Goal: Transaction & Acquisition: Download file/media

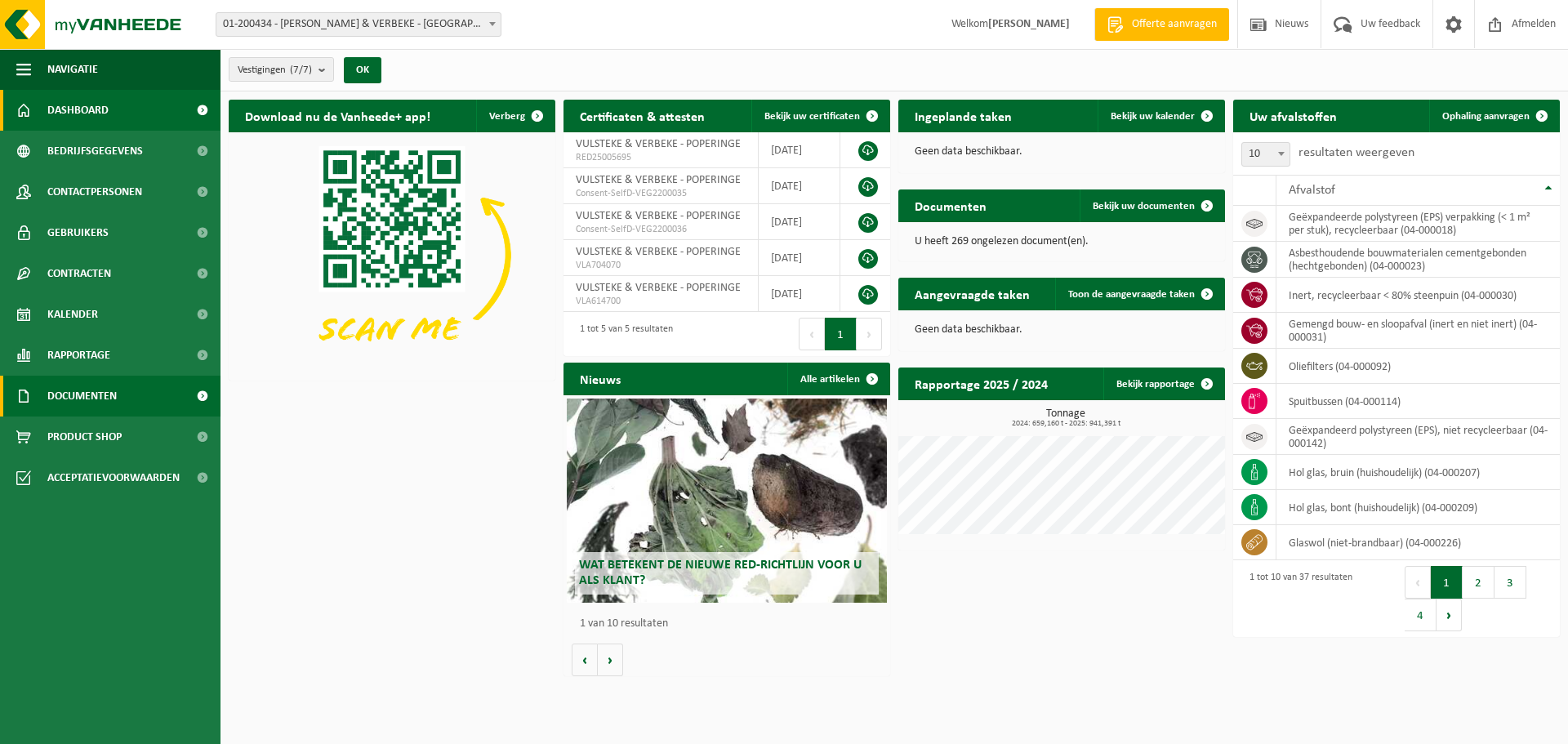
click at [85, 410] on span "Documenten" at bounding box center [81, 396] width 69 height 41
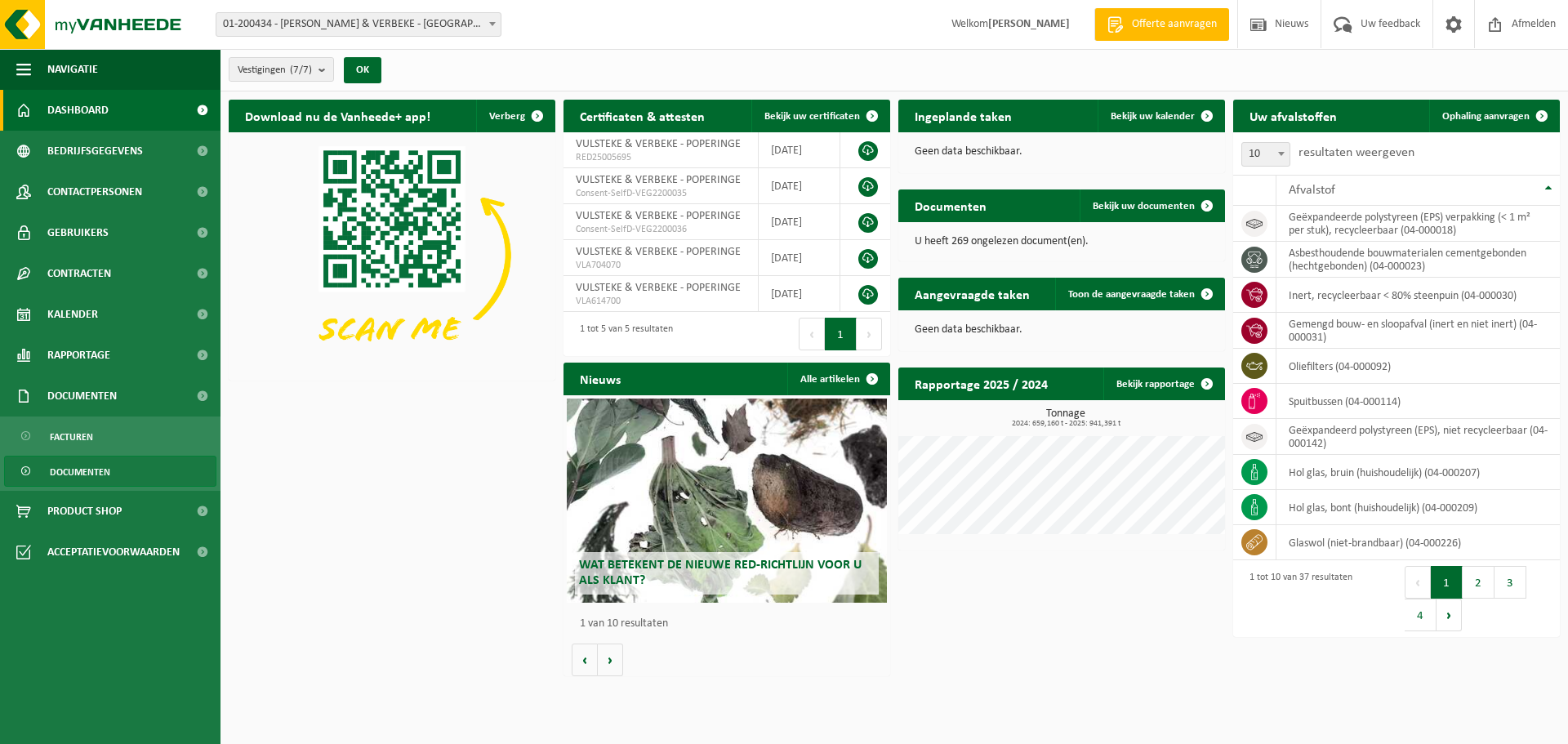
click at [98, 464] on span "Documenten" at bounding box center [80, 472] width 60 height 31
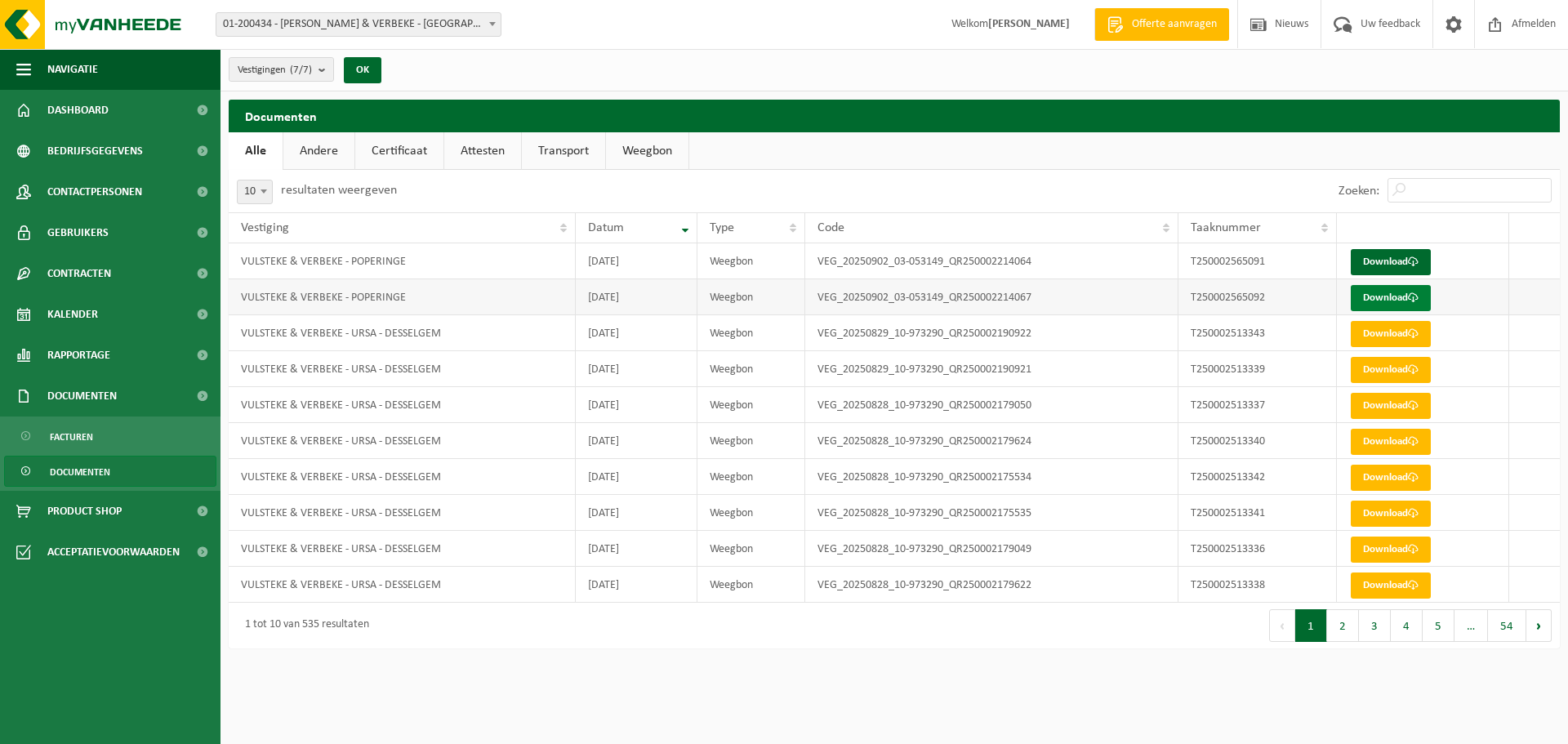
click at [1375, 295] on link "Download" at bounding box center [1391, 298] width 80 height 26
click at [1382, 264] on link "Download" at bounding box center [1391, 262] width 80 height 26
